Goal: Browse casually

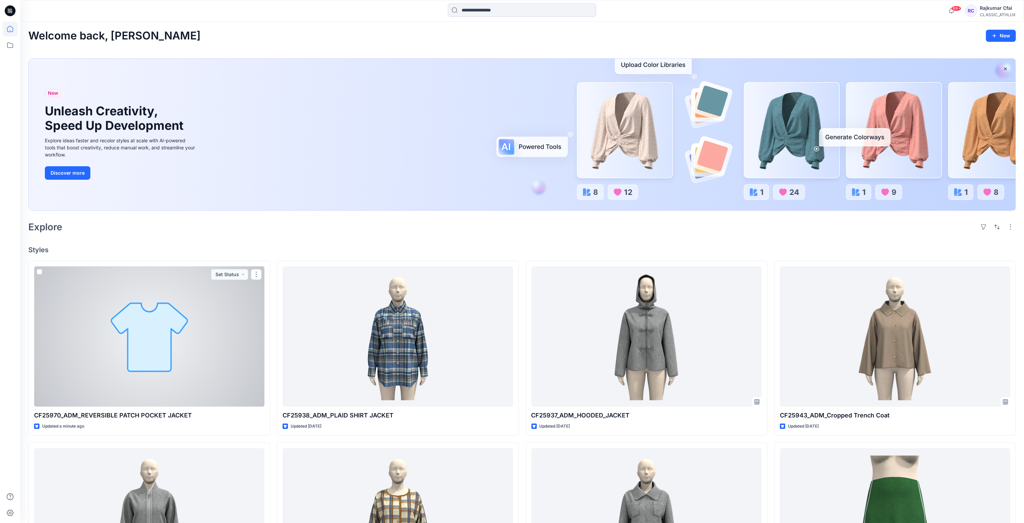
click at [213, 323] on div at bounding box center [149, 336] width 230 height 141
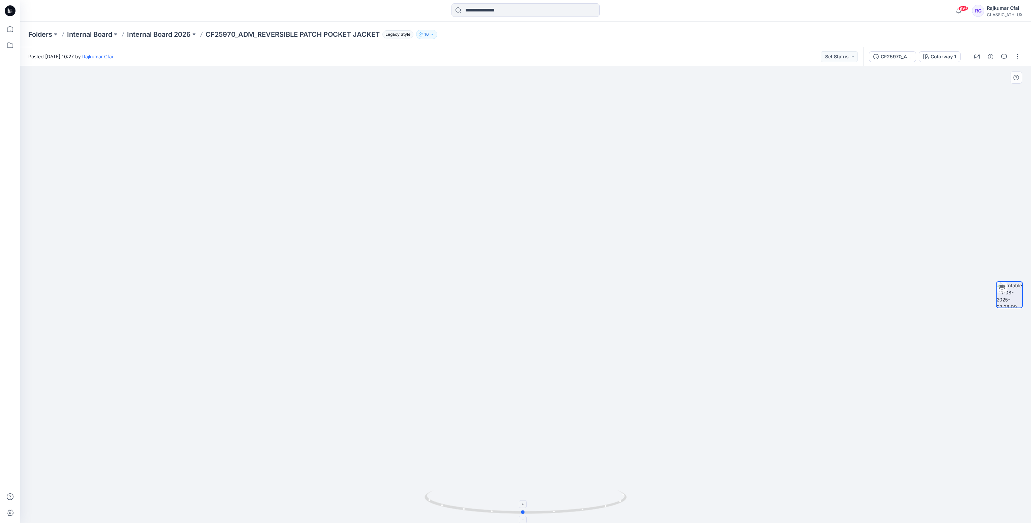
drag, startPoint x: 579, startPoint y: 512, endPoint x: 576, endPoint y: 501, distance: 11.1
click at [576, 501] on icon at bounding box center [527, 502] width 204 height 25
drag, startPoint x: 554, startPoint y: 512, endPoint x: 565, endPoint y: 501, distance: 15.3
click at [565, 501] on icon at bounding box center [527, 502] width 204 height 25
click at [759, 365] on div at bounding box center [525, 294] width 1011 height 457
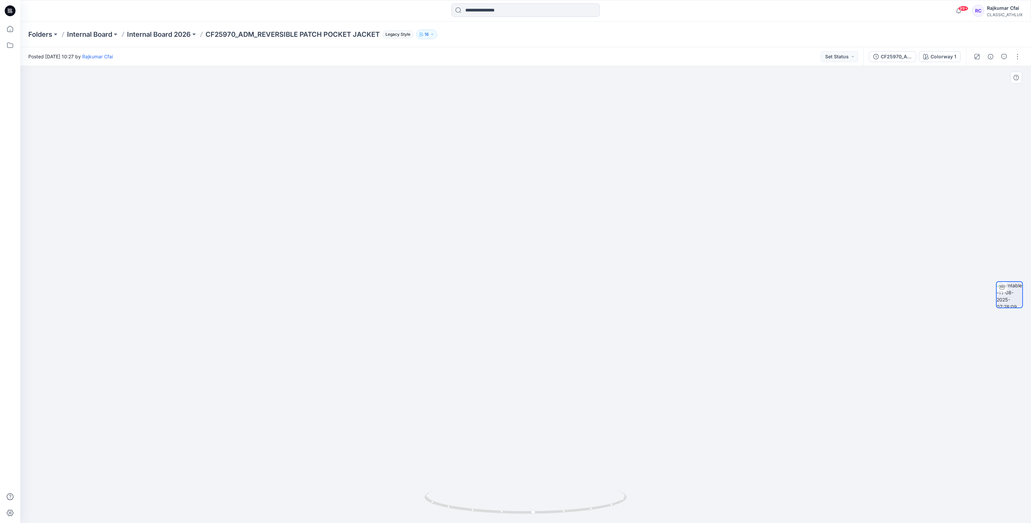
click at [832, 377] on div at bounding box center [525, 294] width 1011 height 457
click at [799, 345] on div at bounding box center [525, 294] width 1011 height 457
click at [11, 11] on icon at bounding box center [11, 11] width 3 height 0
